Goal: Information Seeking & Learning: Obtain resource

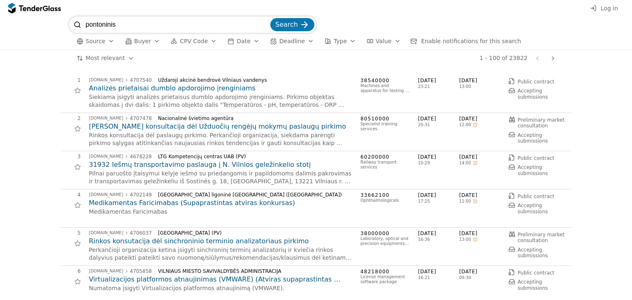
type input "pontoninis"
click at [291, 23] on span "Search" at bounding box center [286, 25] width 23 height 8
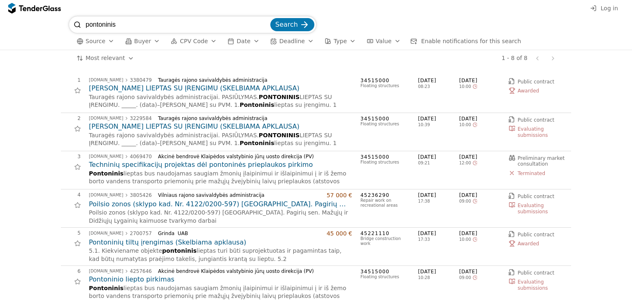
click at [122, 20] on input "pontoninis" at bounding box center [177, 24] width 183 height 16
type input "pontonines"
click at [286, 21] on span "Search" at bounding box center [286, 25] width 23 height 8
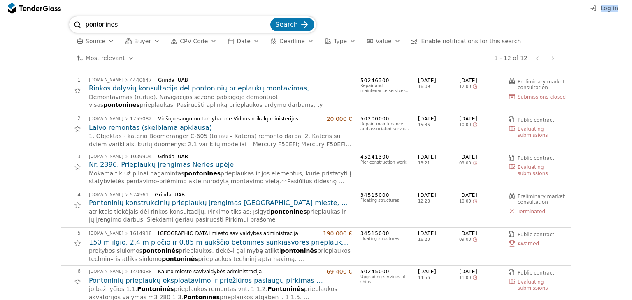
click at [131, 16] on div "Log in pontonines Search Source Buyer CPV Code Date Deadline Type Value Enable …" at bounding box center [316, 150] width 632 height 300
click at [128, 25] on input "pontonines" at bounding box center [177, 24] width 183 height 16
type input "p"
type input "lieptas"
click at [283, 21] on span "Search" at bounding box center [286, 25] width 23 height 8
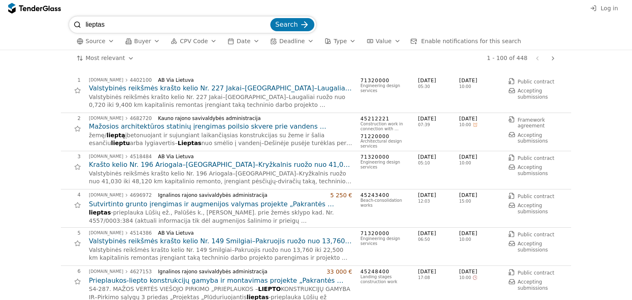
click at [131, 125] on h2 "Mažosios architektūros statinių įrengimas poilsio skvere prie vandens Vienožins…" at bounding box center [220, 126] width 263 height 9
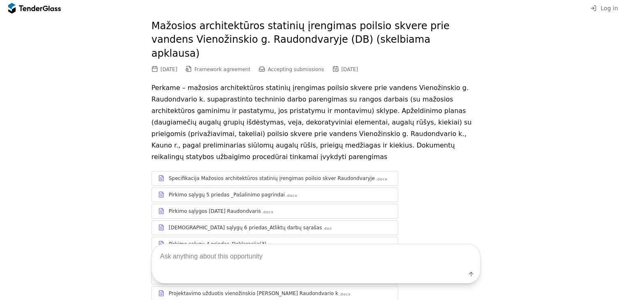
scroll to position [82, 0]
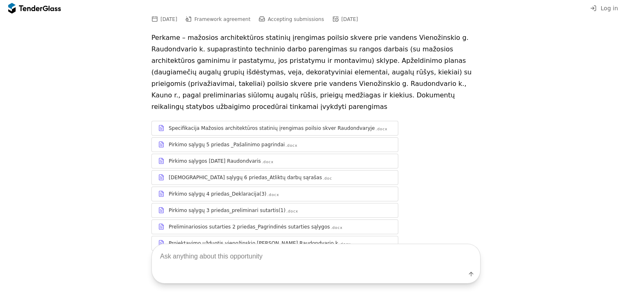
click at [229, 172] on div "[DEMOGRAPHIC_DATA] sąlygų 6 priedas_Atliktų darbų sąrašas .doc" at bounding box center [275, 177] width 246 height 10
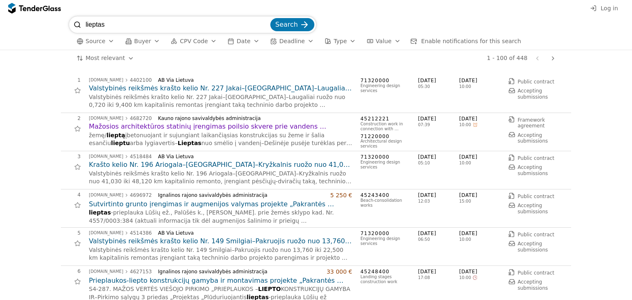
click at [153, 125] on h2 "Mažosios architektūros statinių įrengimas poilsio skvere prie vandens Vienožins…" at bounding box center [220, 126] width 263 height 9
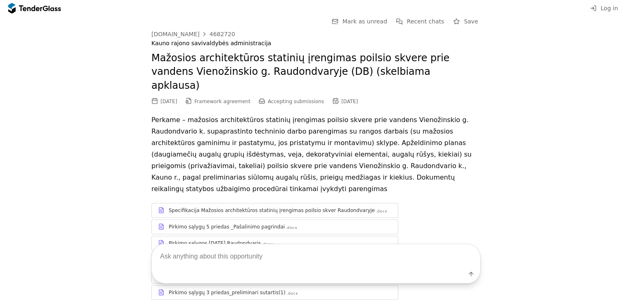
click at [252, 207] on div "Specifikacija Mažosios architektūros statinių įrengimas poilsio skver Raudondva…" at bounding box center [272, 210] width 206 height 7
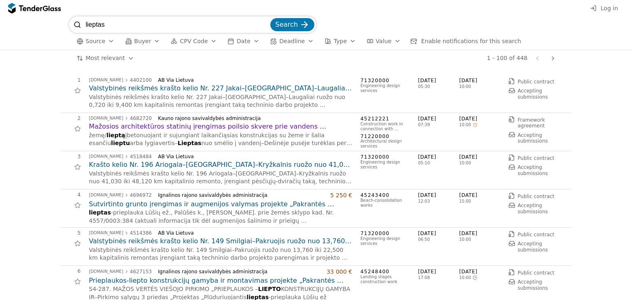
click at [205, 127] on h2 "Mažosios architektūros statinių įrengimas poilsio skvere prie vandens Vienožins…" at bounding box center [220, 126] width 263 height 9
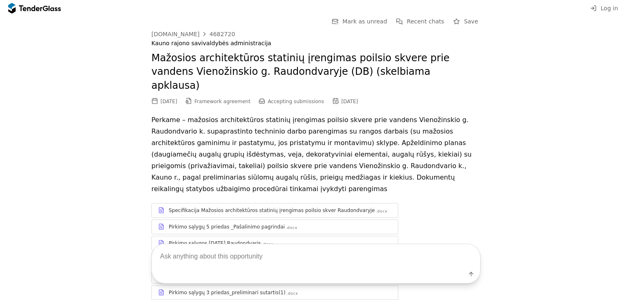
click at [220, 224] on div "Pirkimo sąlygų 5 priedas _Pašalinimo pagrindai" at bounding box center [227, 227] width 116 height 7
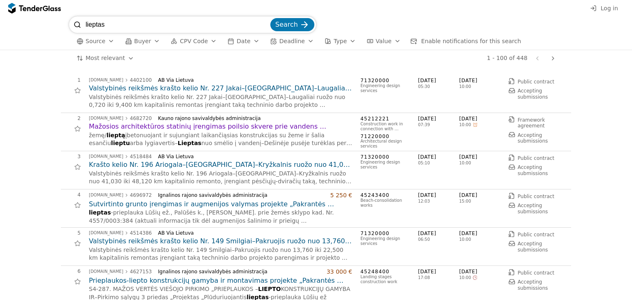
click at [225, 124] on h2 "Mažosios architektūros statinių įrengimas poilsio skvere prie vandens Vienožins…" at bounding box center [220, 126] width 263 height 9
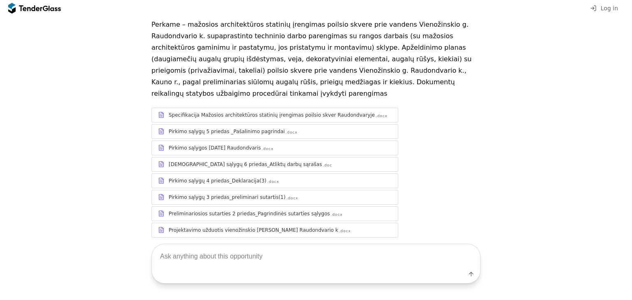
scroll to position [101, 0]
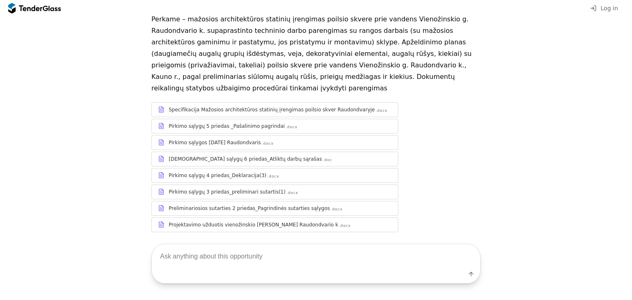
click at [253, 222] on div "Projektavimo užduotis vienožinskio [PERSON_NAME] Raudondvario k" at bounding box center [253, 225] width 169 height 7
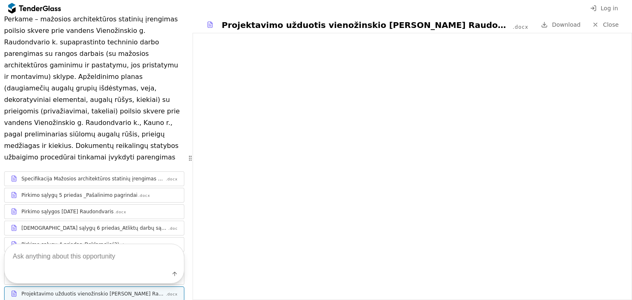
click at [76, 241] on div "Pirkimo sąlygų 4 priedas_Deklaracija(3)" at bounding box center [70, 244] width 98 height 7
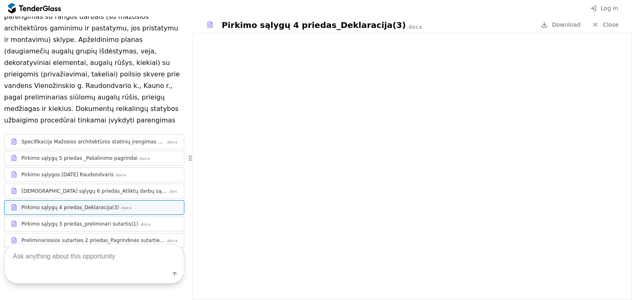
scroll to position [205, 0]
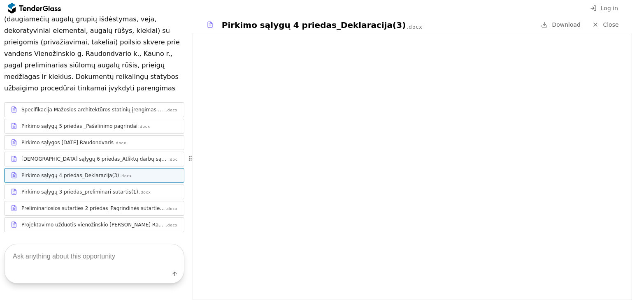
click at [104, 205] on div "Preliminariosios sutarties 2 priedas_Pagrindinės sutarties sąlygos" at bounding box center [92, 208] width 143 height 7
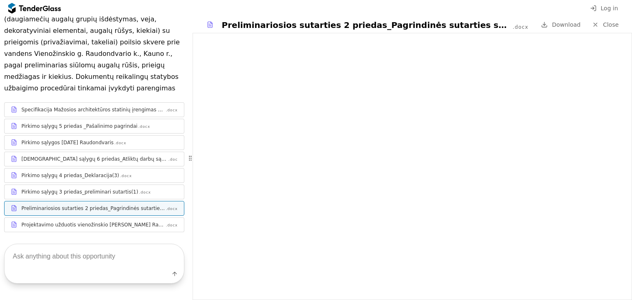
click at [32, 188] on div at bounding box center [99, 188] width 156 height 0
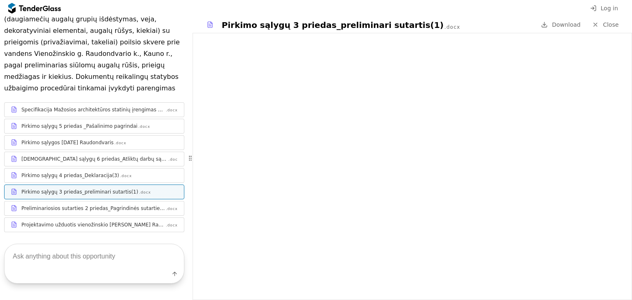
click at [73, 172] on div "Pirkimo sąlygų 4 priedas_Deklaracija(3)" at bounding box center [70, 175] width 98 height 7
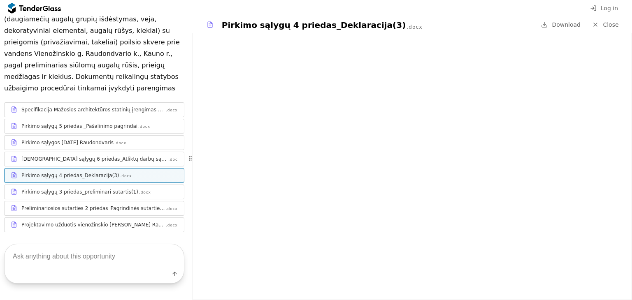
click at [71, 156] on div "[DEMOGRAPHIC_DATA] sąlygų 6 priedas_Atliktų darbų sąrašas" at bounding box center [94, 159] width 146 height 7
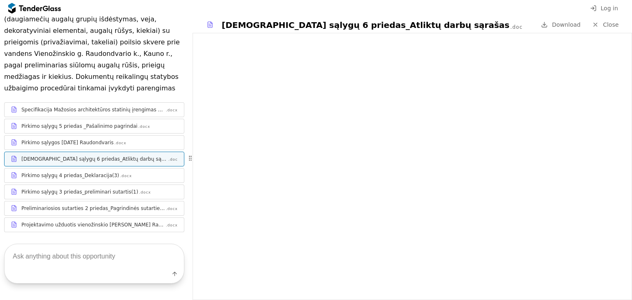
click at [64, 139] on div "Pirkimo sąlygos [DATE] Raudondvaris" at bounding box center [67, 142] width 92 height 7
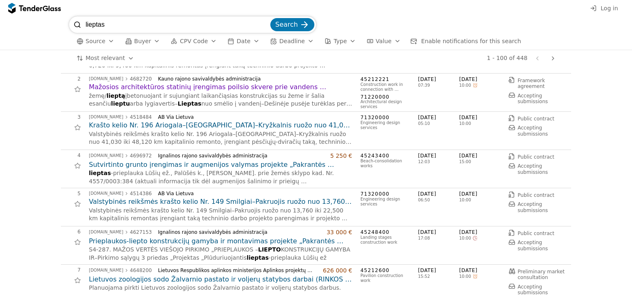
scroll to position [41, 0]
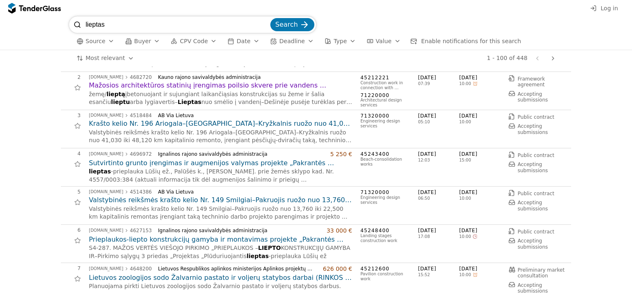
click at [153, 164] on h2 "Sutvirtinto grunto įrengimas ir augmenijos valymas projekte „Pakrantės prieinam…" at bounding box center [220, 163] width 263 height 9
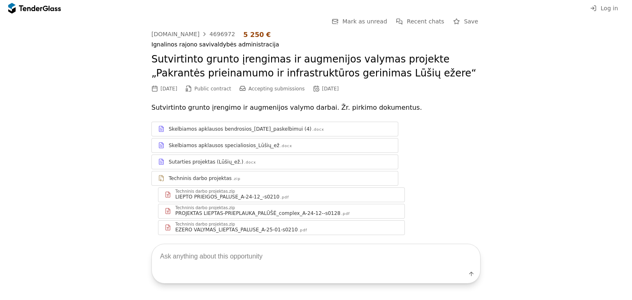
click at [189, 194] on div "LIEPTO PRIEIGOS_PALUSE_A-24-12_-s0210" at bounding box center [227, 197] width 104 height 7
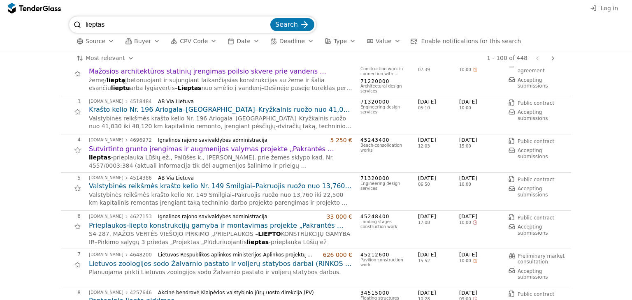
scroll to position [82, 0]
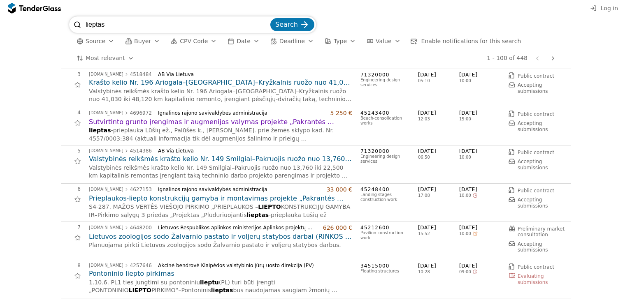
click at [156, 198] on h2 "Prieplaukos-liepto konstrukcijų gamyba ir montavimas projekte „Pakrantės priein…" at bounding box center [220, 198] width 263 height 9
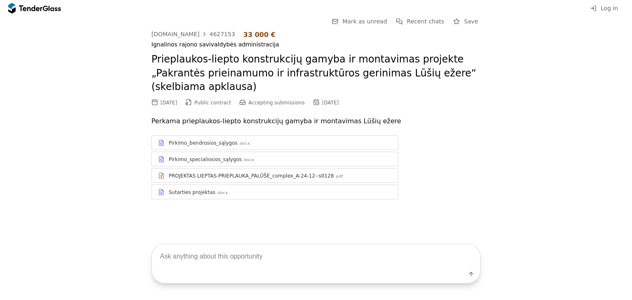
click at [193, 140] on div "Pirkimo_bendrosios_sąlygos" at bounding box center [203, 143] width 69 height 7
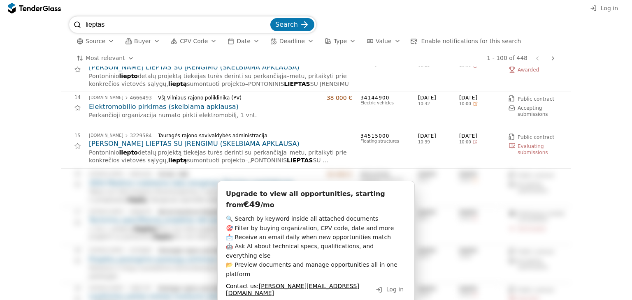
scroll to position [576, 0]
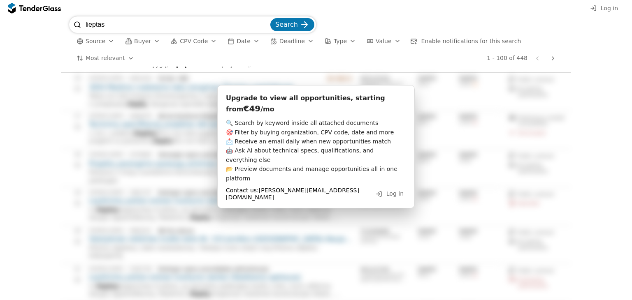
click at [397, 190] on span "Log in" at bounding box center [394, 193] width 17 height 7
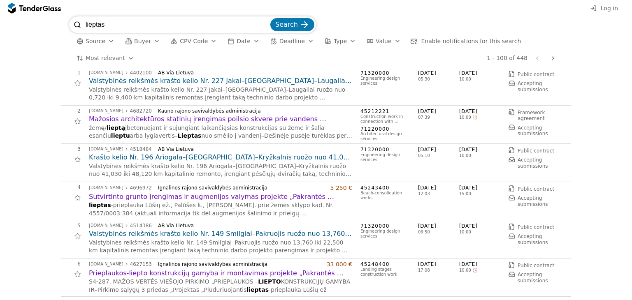
scroll to position [0, 0]
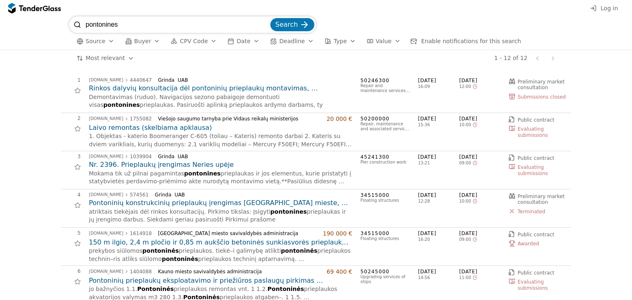
click at [131, 24] on input "pontonines" at bounding box center [177, 24] width 183 height 16
click at [157, 27] on input "pontonines" at bounding box center [177, 24] width 183 height 16
type input "p"
type input "lieptas"
click at [291, 22] on span "Search" at bounding box center [286, 25] width 23 height 8
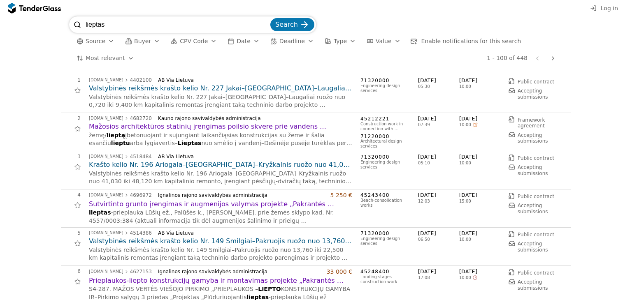
scroll to position [123, 0]
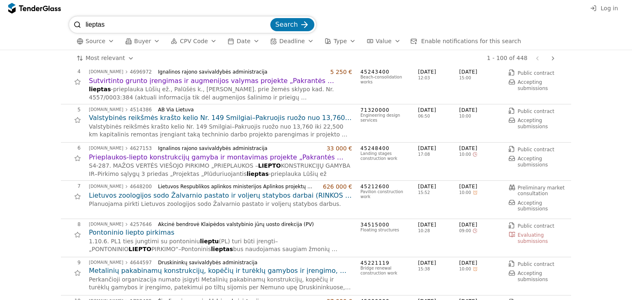
click at [272, 157] on h2 "Prieplaukos-liepto konstrukcijų gamyba ir montavimas projekte „Pakrantės priein…" at bounding box center [220, 157] width 263 height 9
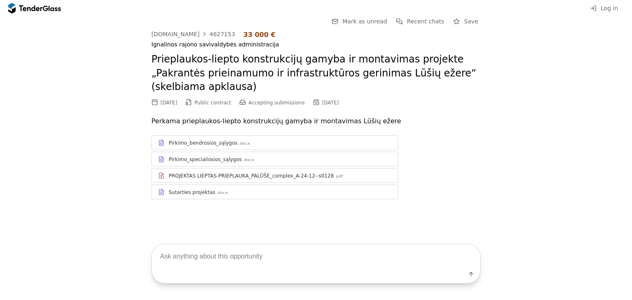
click at [243, 157] on div ".docx" at bounding box center [249, 159] width 12 height 5
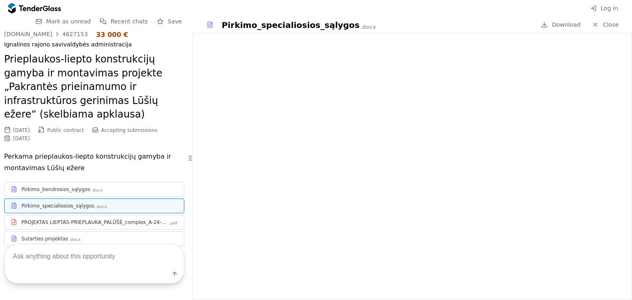
click at [51, 192] on div "Pirkimo_bendrosios_sąlygos" at bounding box center [55, 189] width 69 height 7
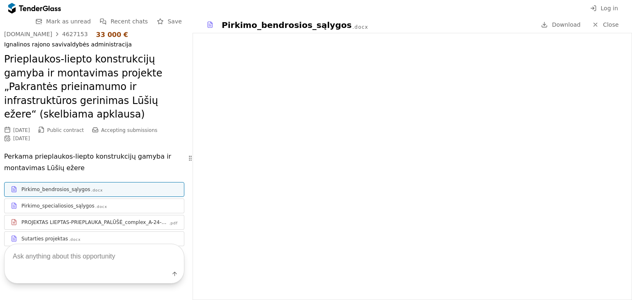
click at [83, 227] on div "Label" at bounding box center [94, 263] width 188 height 73
click at [35, 227] on div "Label" at bounding box center [94, 263] width 188 height 73
click at [92, 227] on div "Label" at bounding box center [94, 263] width 188 height 73
click at [90, 227] on div "Label" at bounding box center [94, 263] width 188 height 73
click at [71, 218] on div "PROJEKTAS LIEPTAS-PRIEPLAUKA_PALŪŠĖ_complex_A-24-12--s0128 .pdf" at bounding box center [94, 222] width 179 height 10
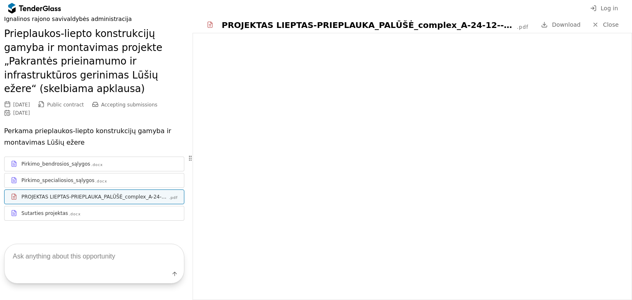
scroll to position [39, 0]
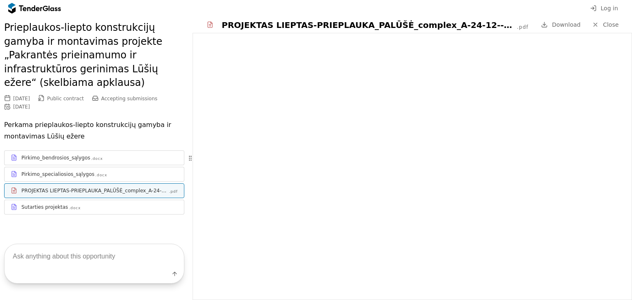
click at [69, 206] on div ".docx" at bounding box center [75, 208] width 12 height 5
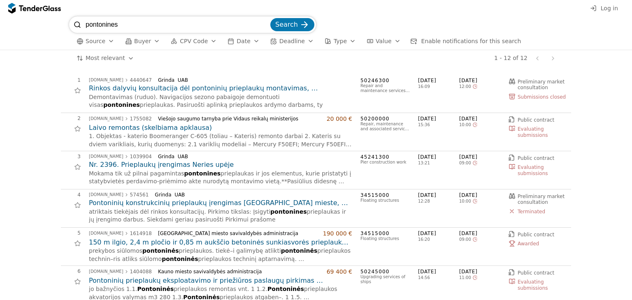
click at [134, 29] on input "pontonines" at bounding box center [177, 24] width 183 height 16
type input "p"
type input "lieptas"
click at [304, 27] on div "submit" at bounding box center [304, 25] width 32 height 32
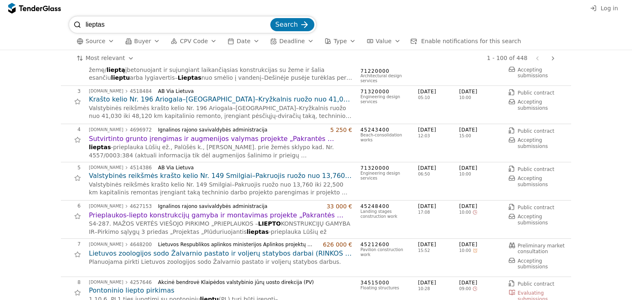
scroll to position [82, 0]
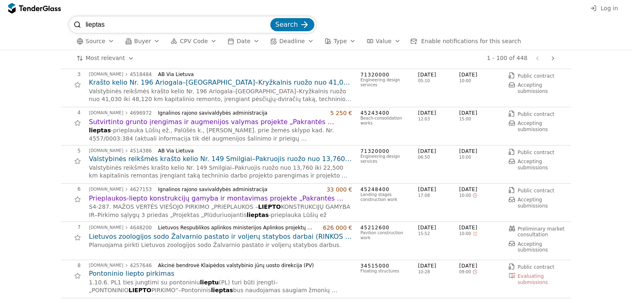
click at [206, 198] on h2 "Prieplaukos-liepto konstrukcijų gamyba ir montavimas projekte „Pakrantės priein…" at bounding box center [220, 198] width 263 height 9
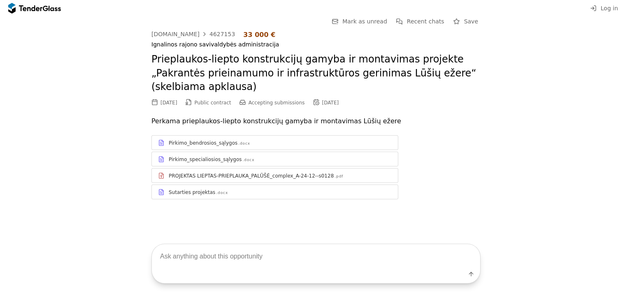
click at [273, 140] on div "Pirkimo_bendrosios_sąlygos .docx" at bounding box center [280, 143] width 223 height 7
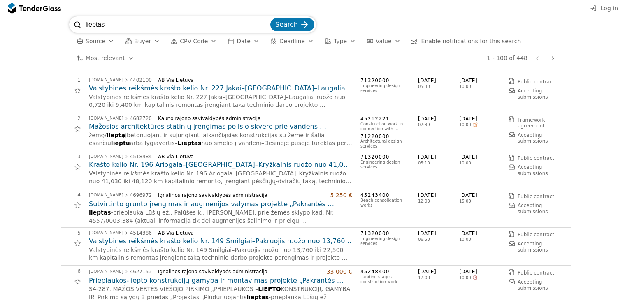
scroll to position [82, 0]
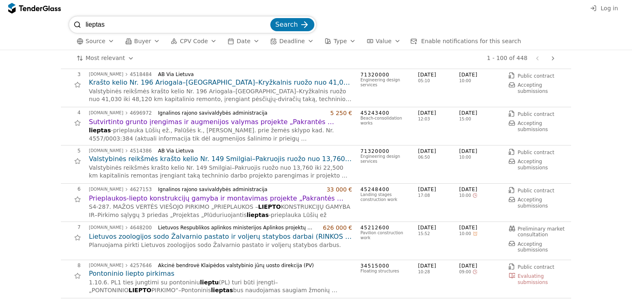
click at [73, 196] on div at bounding box center [77, 199] width 19 height 19
